Goal: Check status: Check status

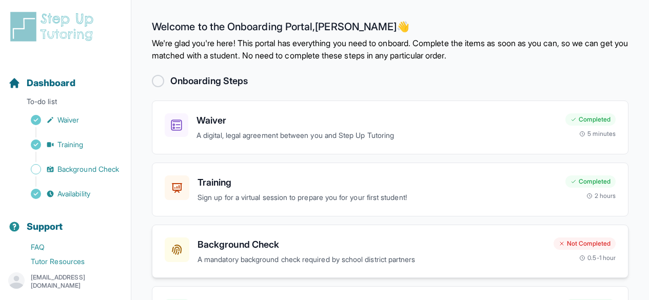
scroll to position [86, 0]
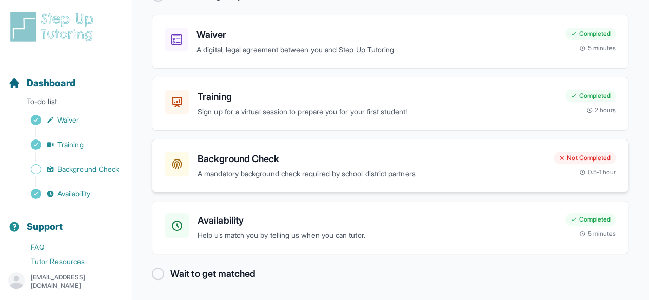
click at [238, 157] on h3 "Background Check" at bounding box center [372, 159] width 348 height 14
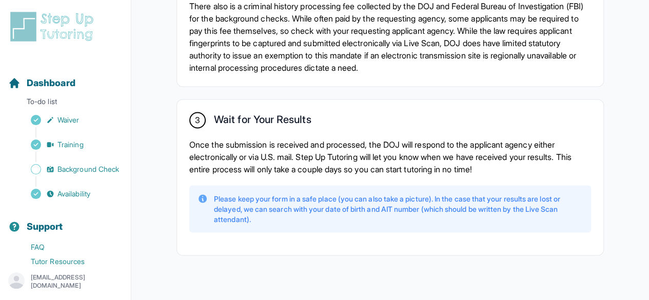
scroll to position [862, 0]
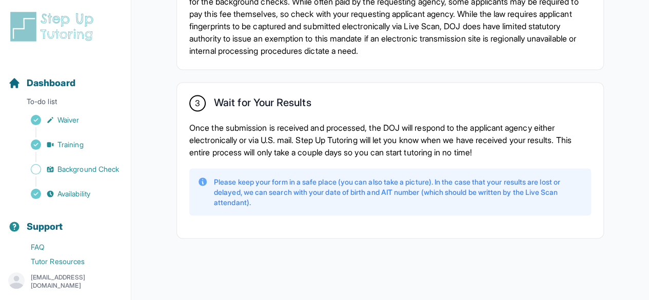
click at [225, 104] on h2 "Wait for Your Results" at bounding box center [262, 104] width 97 height 16
click at [266, 187] on p "Please keep your form in a safe place (you can also take a picture). In the cas…" at bounding box center [398, 192] width 369 height 31
click at [227, 186] on p "Please keep your form in a safe place (you can also take a picture). In the cas…" at bounding box center [398, 192] width 369 height 31
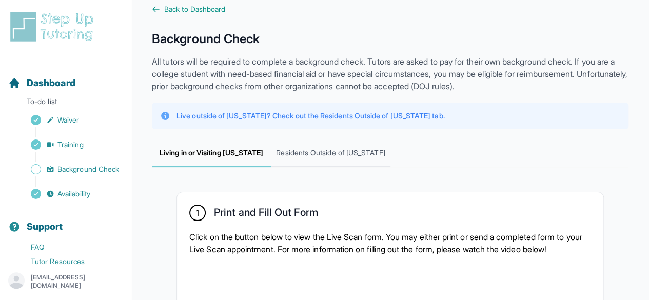
scroll to position [0, 0]
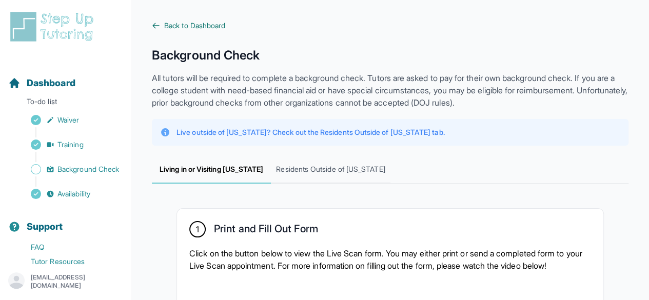
click at [168, 23] on span "Back to Dashboard" at bounding box center [194, 26] width 61 height 10
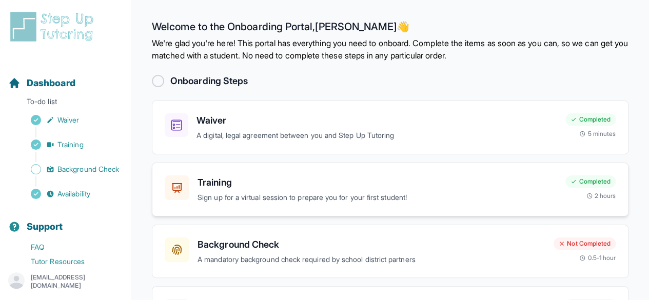
scroll to position [86, 0]
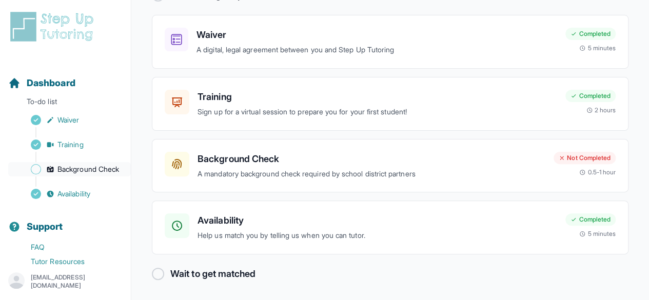
click at [75, 170] on span "Background Check" at bounding box center [88, 169] width 62 height 10
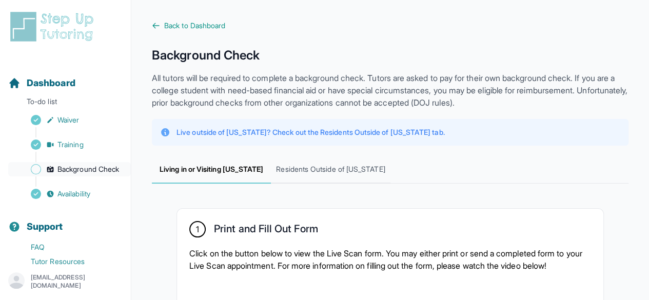
click at [75, 170] on span "Background Check" at bounding box center [88, 169] width 62 height 10
click at [324, 173] on span "Residents Outside of [US_STATE]" at bounding box center [330, 170] width 119 height 28
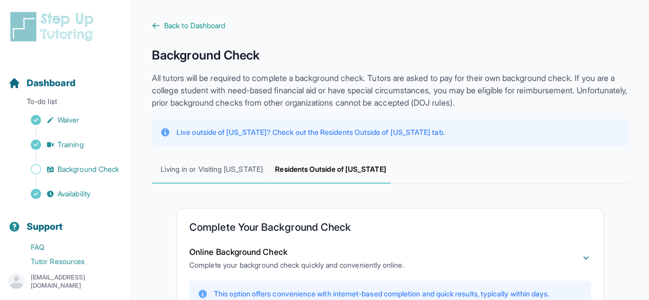
click at [246, 170] on span "Living in or Visiting [US_STATE]" at bounding box center [211, 170] width 119 height 28
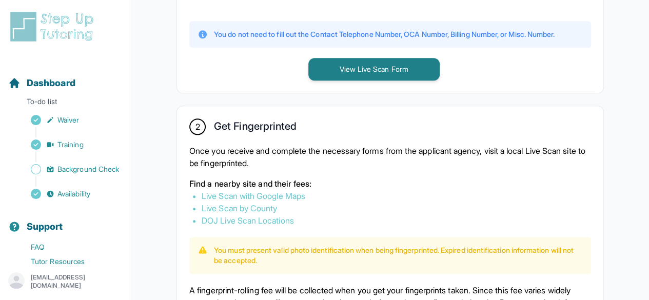
scroll to position [519, 0]
